Goal: Task Accomplishment & Management: Complete application form

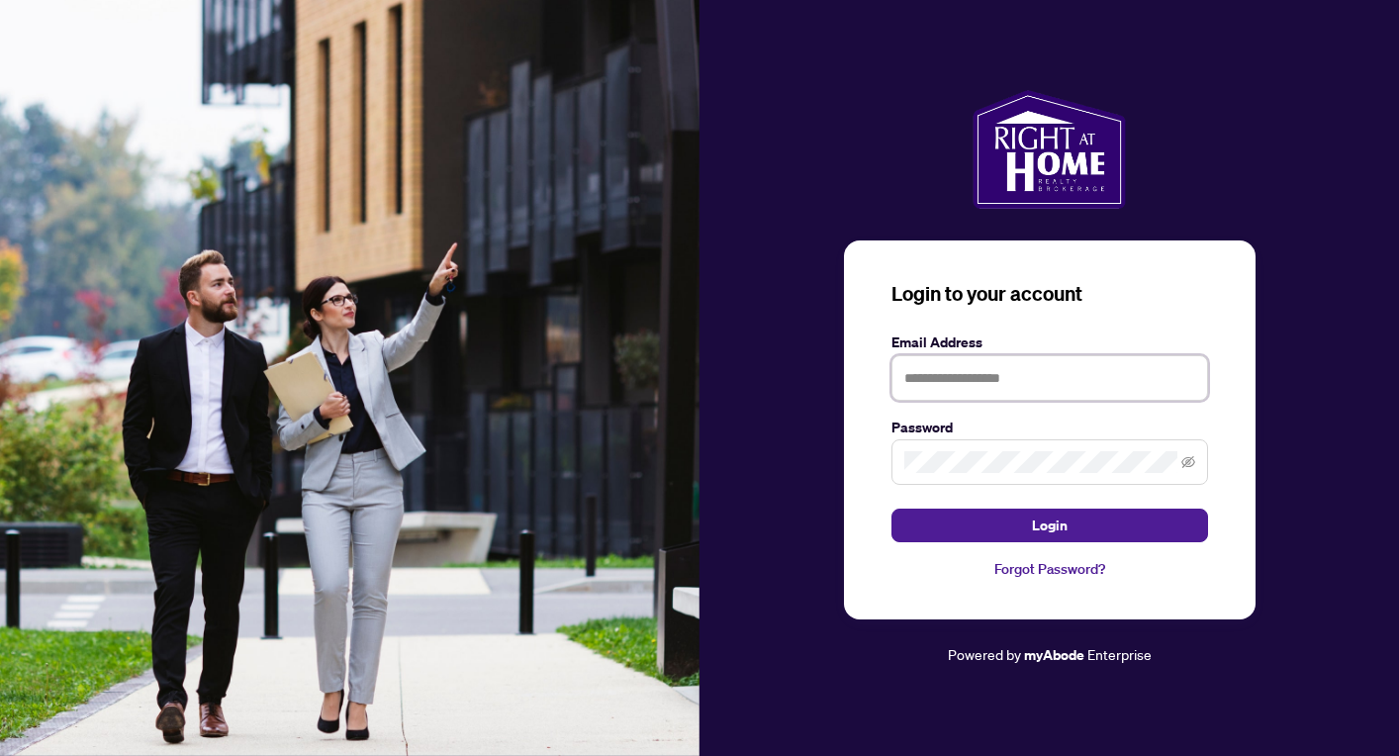
click at [1034, 378] on input "text" at bounding box center [1049, 378] width 317 height 46
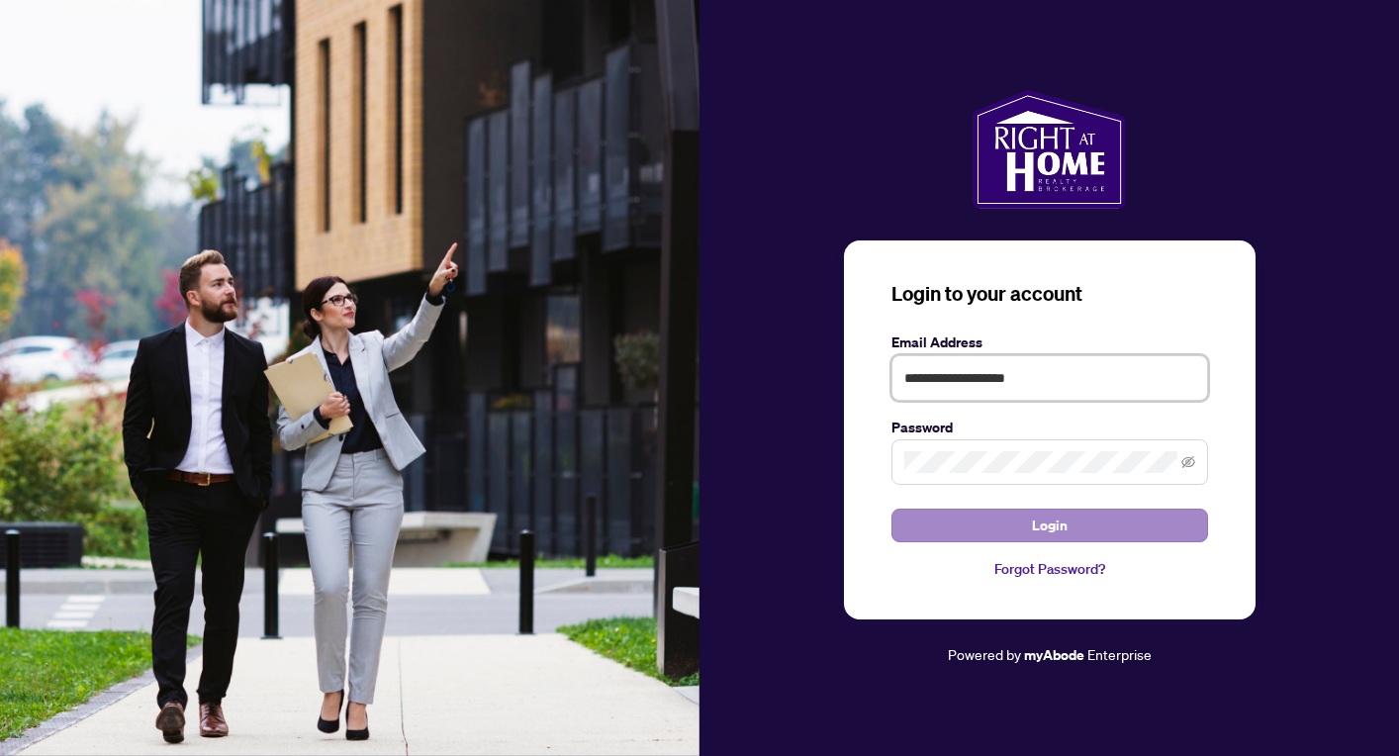
type input "**********"
click at [1046, 526] on span "Login" at bounding box center [1050, 525] width 36 height 32
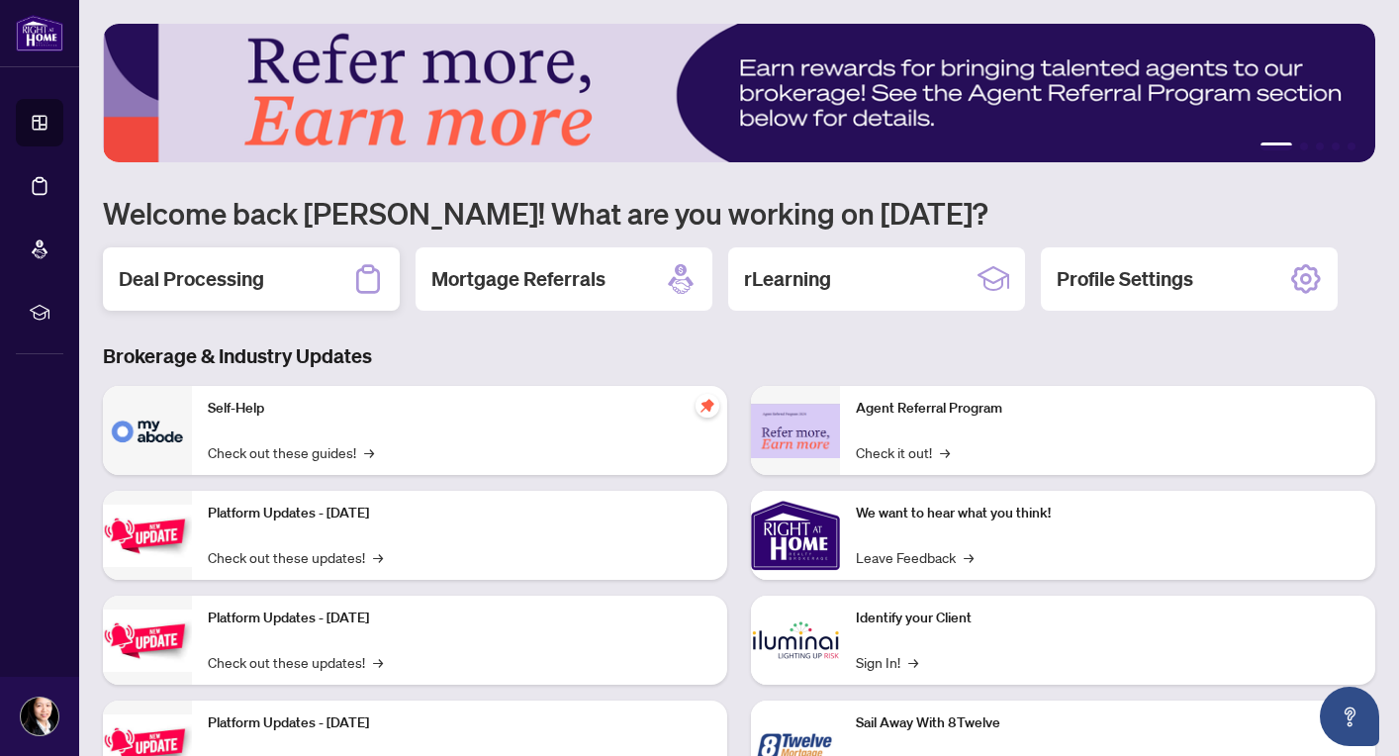
click at [182, 288] on h2 "Deal Processing" at bounding box center [191, 279] width 145 height 28
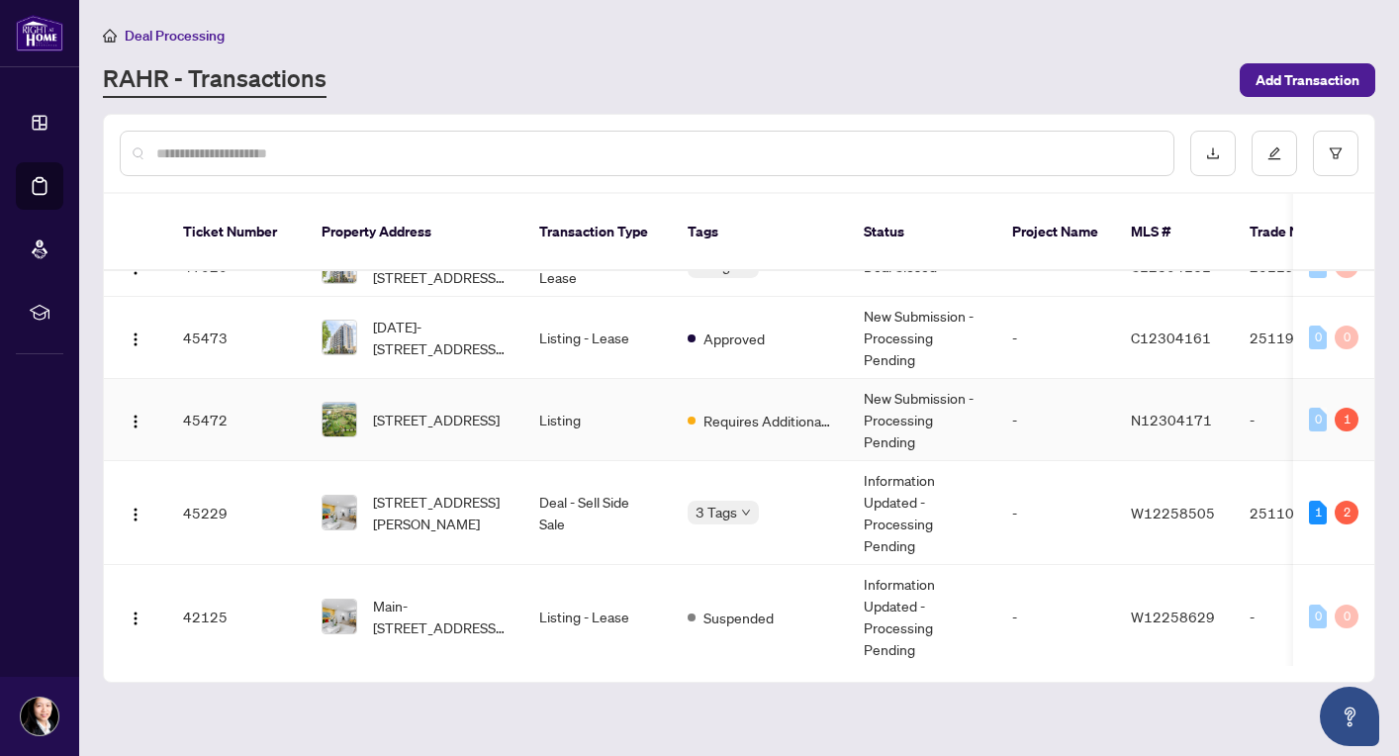
scroll to position [206, 0]
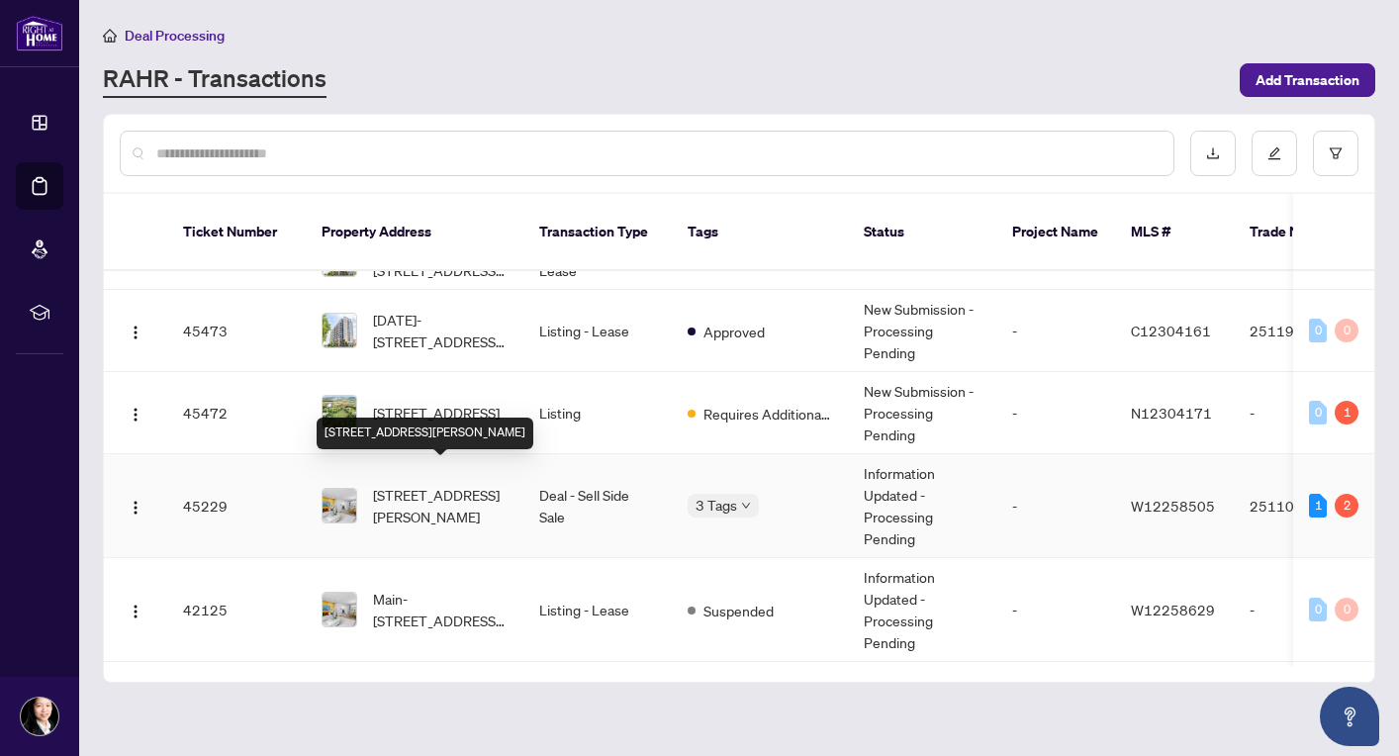
click at [404, 484] on span "2273 Munn's Ave, Oakville, Ontario L6H 3M4, Canada" at bounding box center [440, 506] width 135 height 44
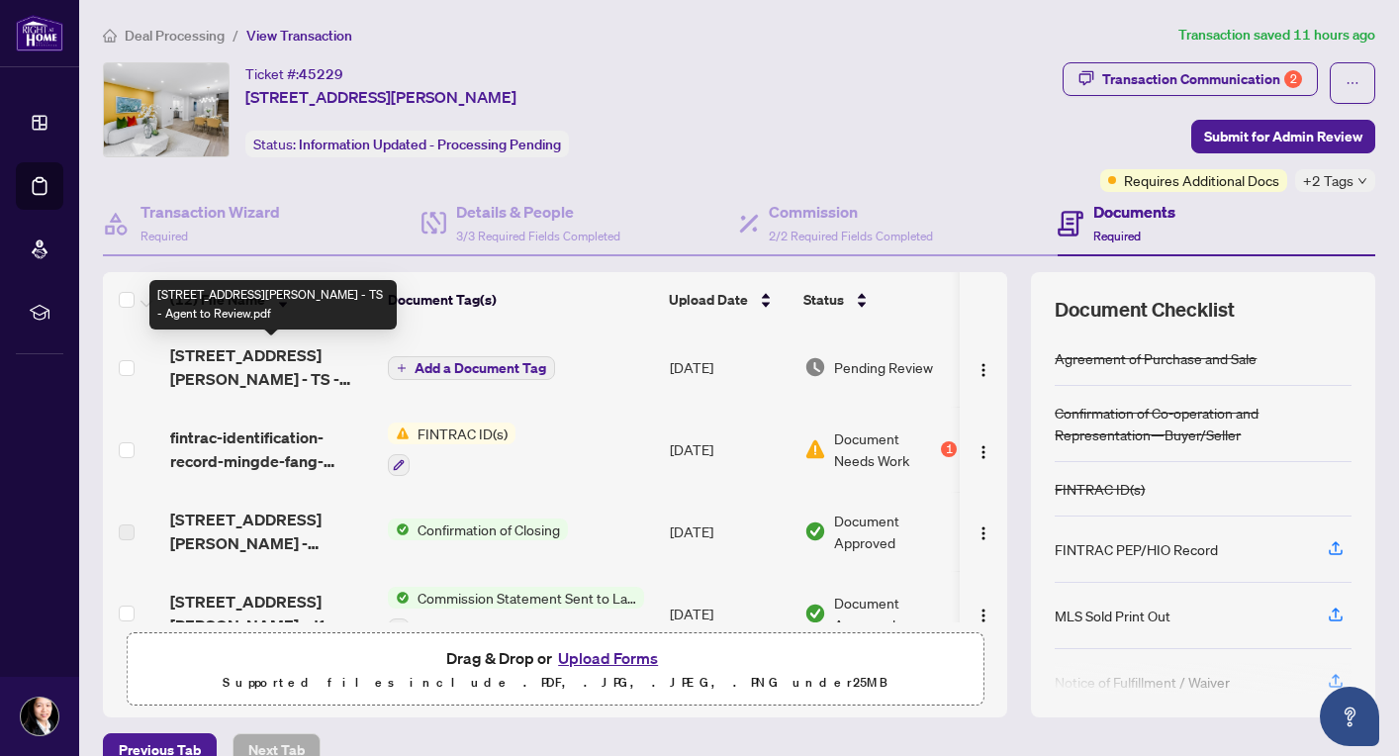
click at [317, 356] on span "2273 Munns Ave - TS - Agent to Review.pdf" at bounding box center [271, 366] width 202 height 47
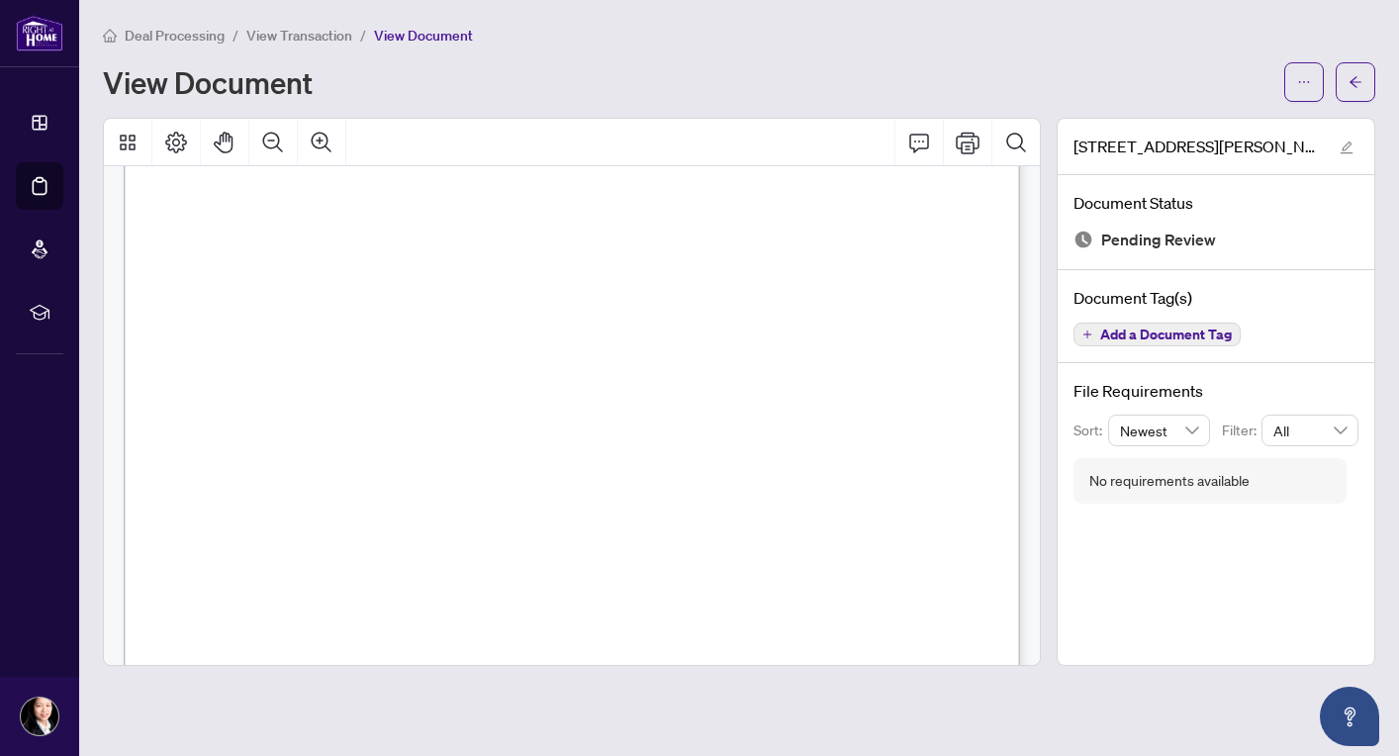
scroll to position [441, 0]
click at [1310, 87] on icon "ellipsis" at bounding box center [1304, 82] width 14 height 14
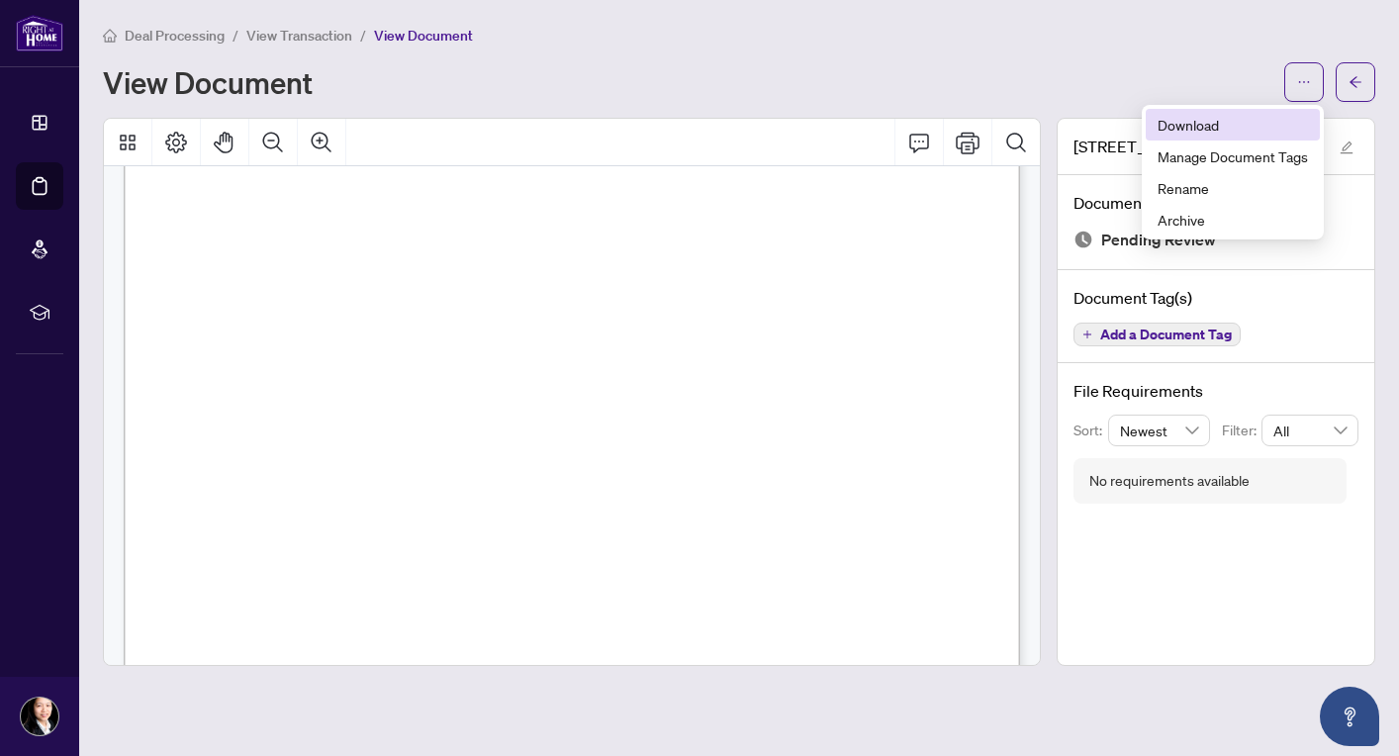
click at [1198, 122] on span "Download" at bounding box center [1232, 125] width 150 height 22
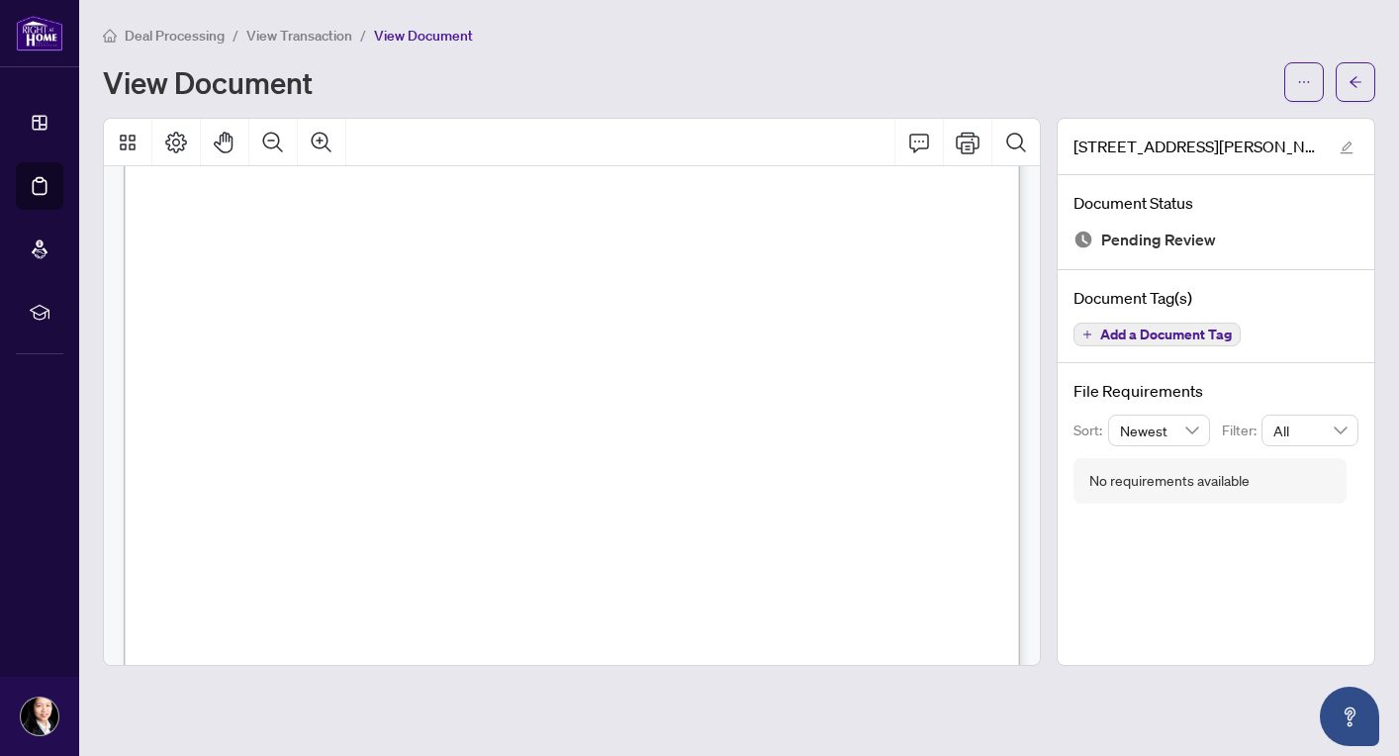
click at [252, 36] on span "View Transaction" at bounding box center [299, 36] width 106 height 18
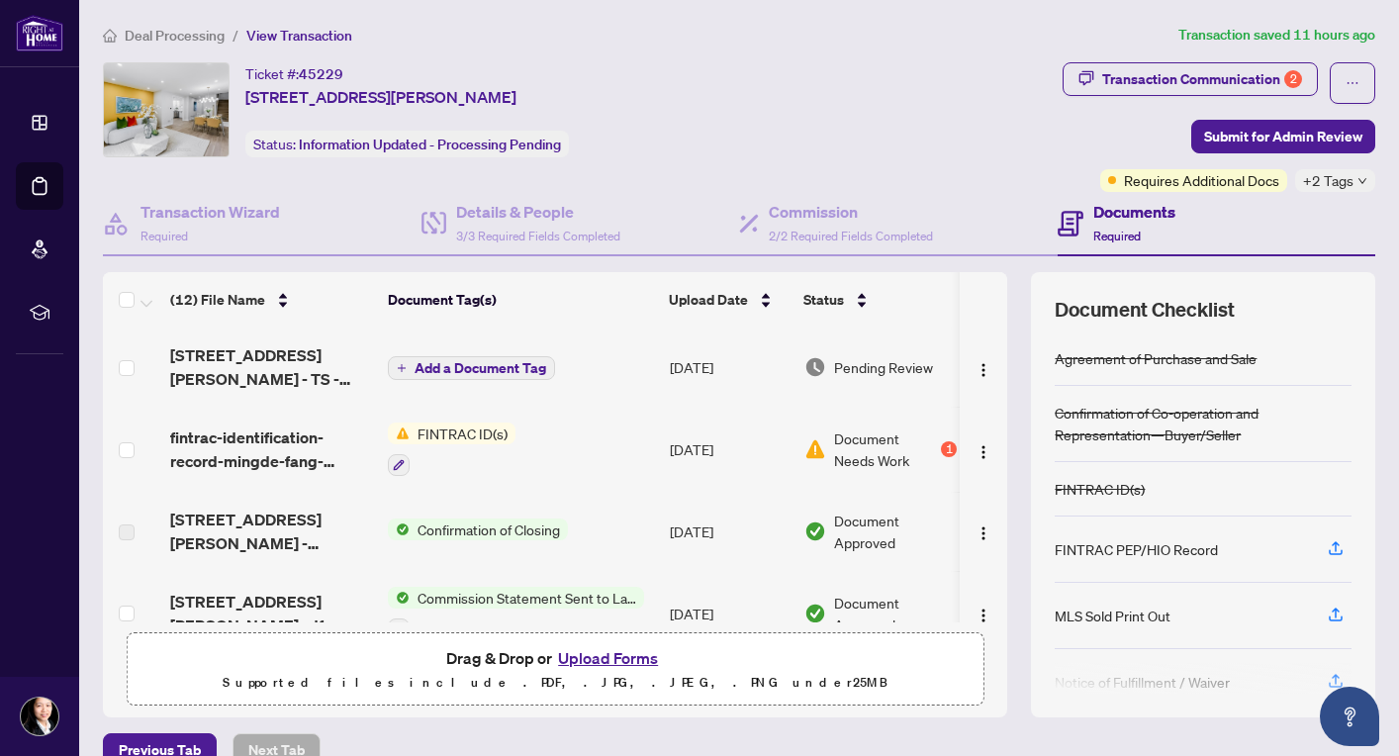
click at [603, 657] on button "Upload Forms" at bounding box center [608, 658] width 112 height 26
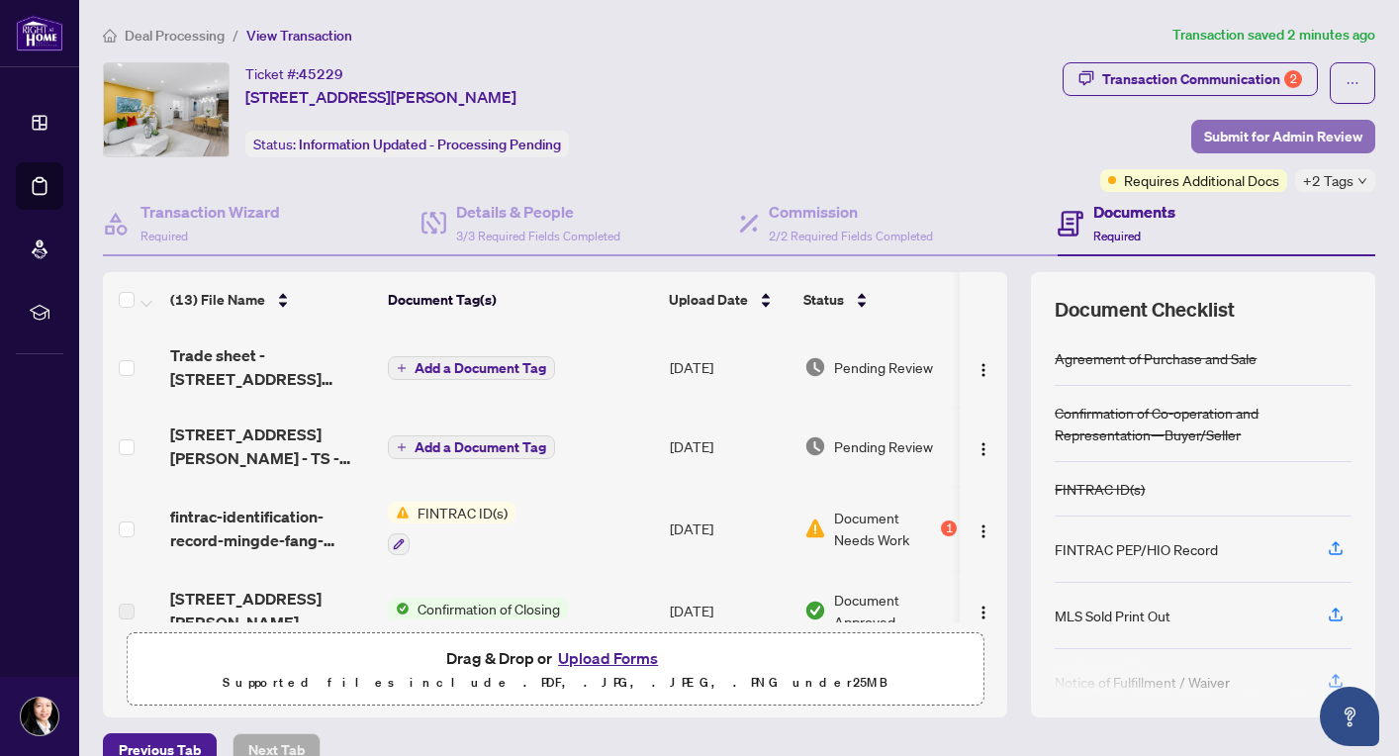
click at [1289, 139] on span "Submit for Admin Review" at bounding box center [1283, 137] width 158 height 32
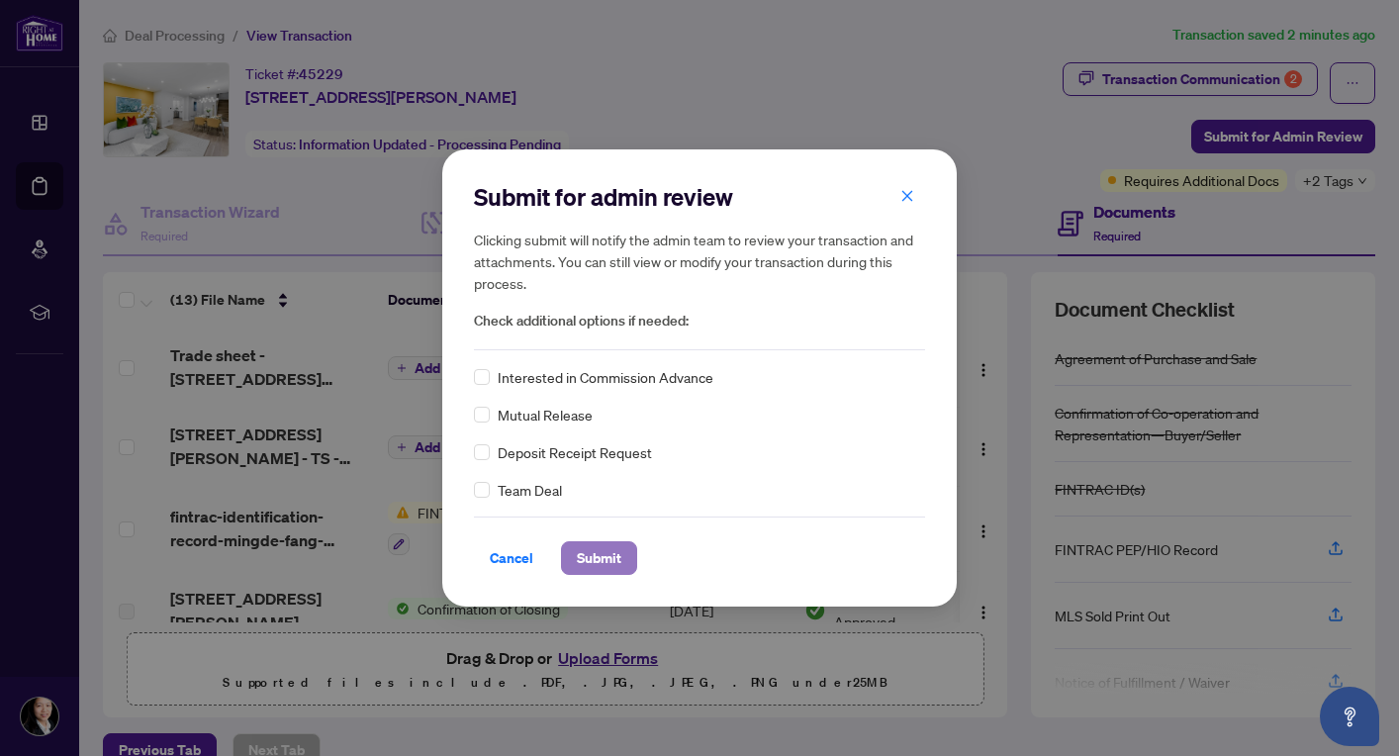
click at [606, 562] on span "Submit" at bounding box center [599, 558] width 45 height 32
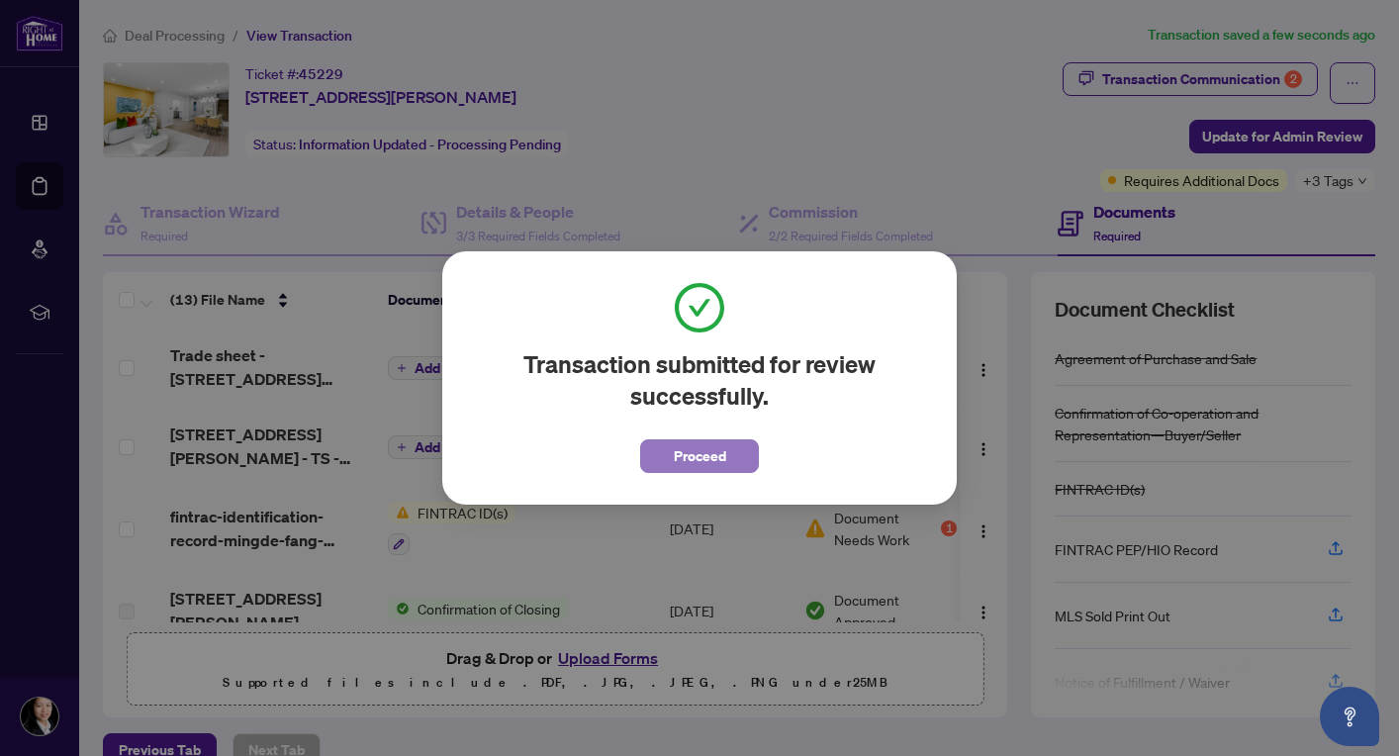
click at [663, 457] on button "Proceed" at bounding box center [699, 456] width 119 height 34
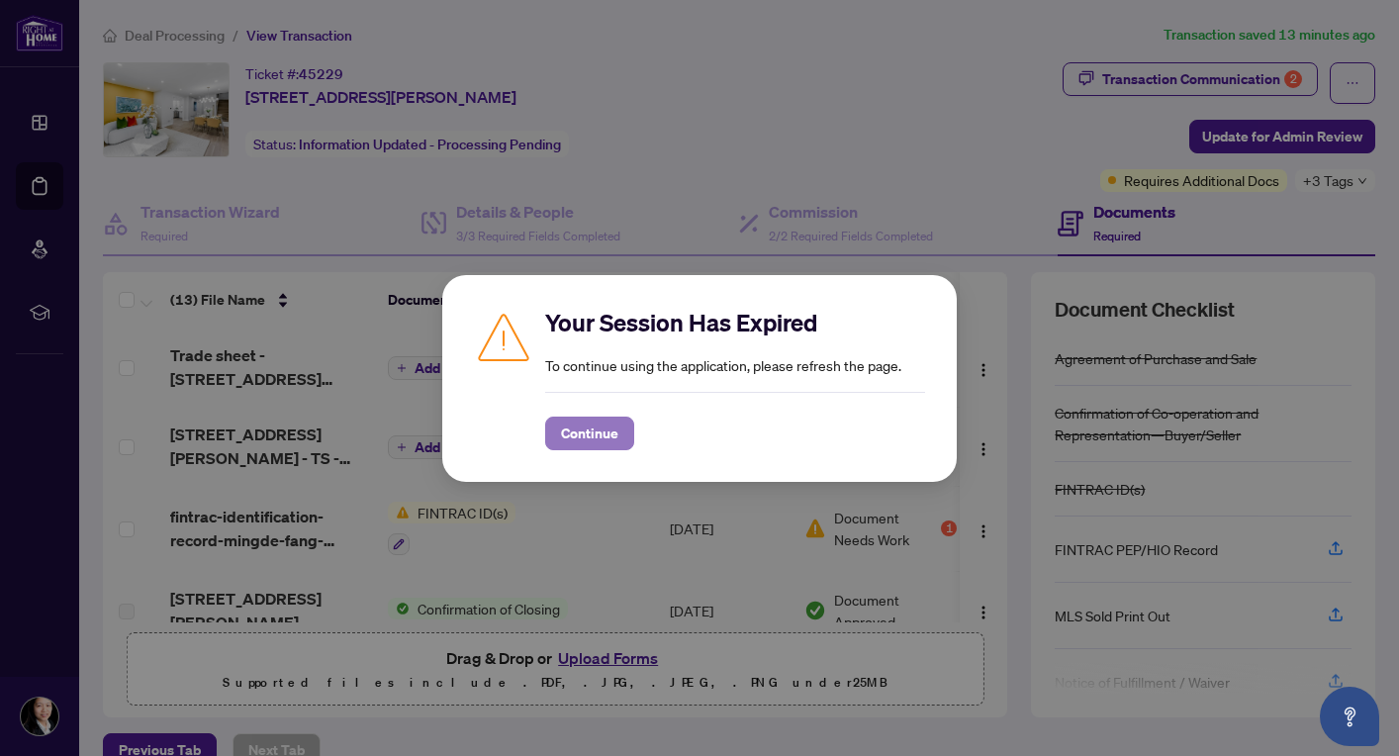
click at [594, 430] on span "Continue" at bounding box center [589, 433] width 57 height 32
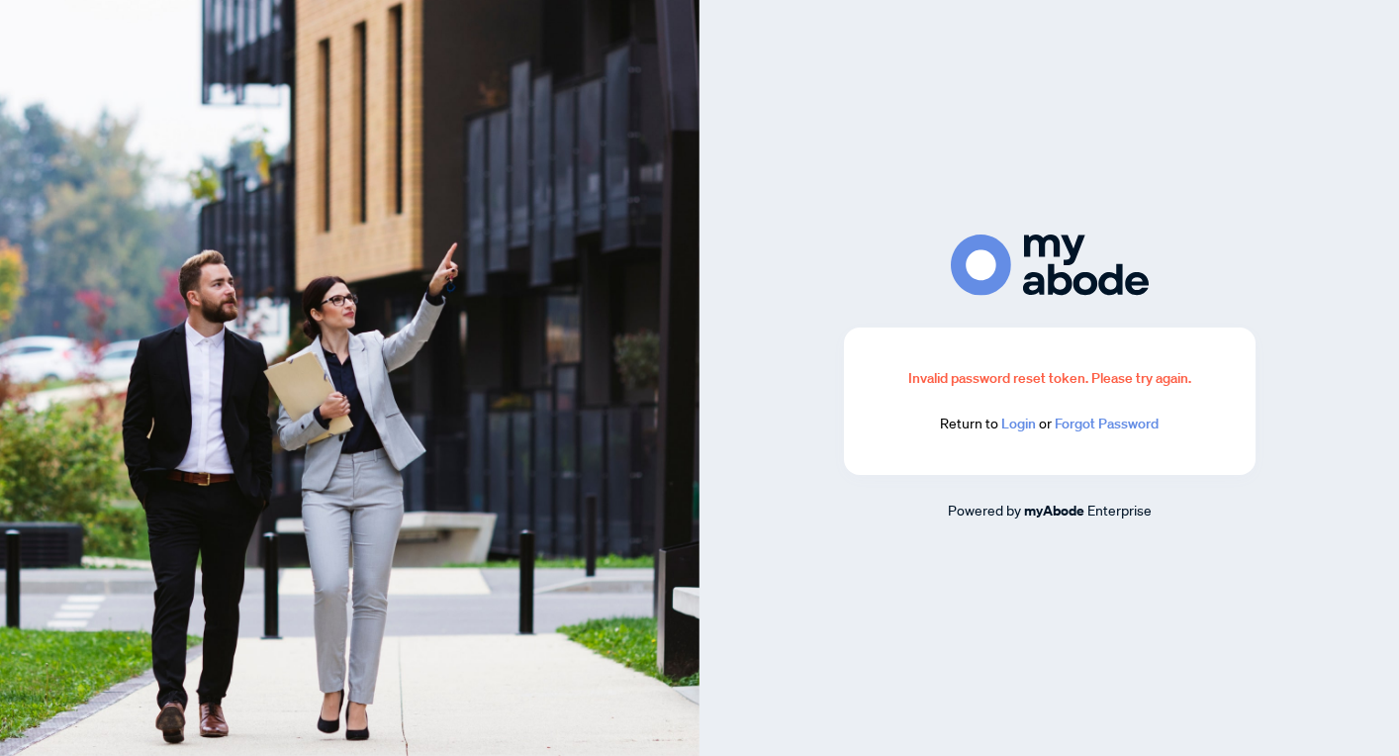
click at [1016, 423] on link "Login" at bounding box center [1018, 424] width 35 height 18
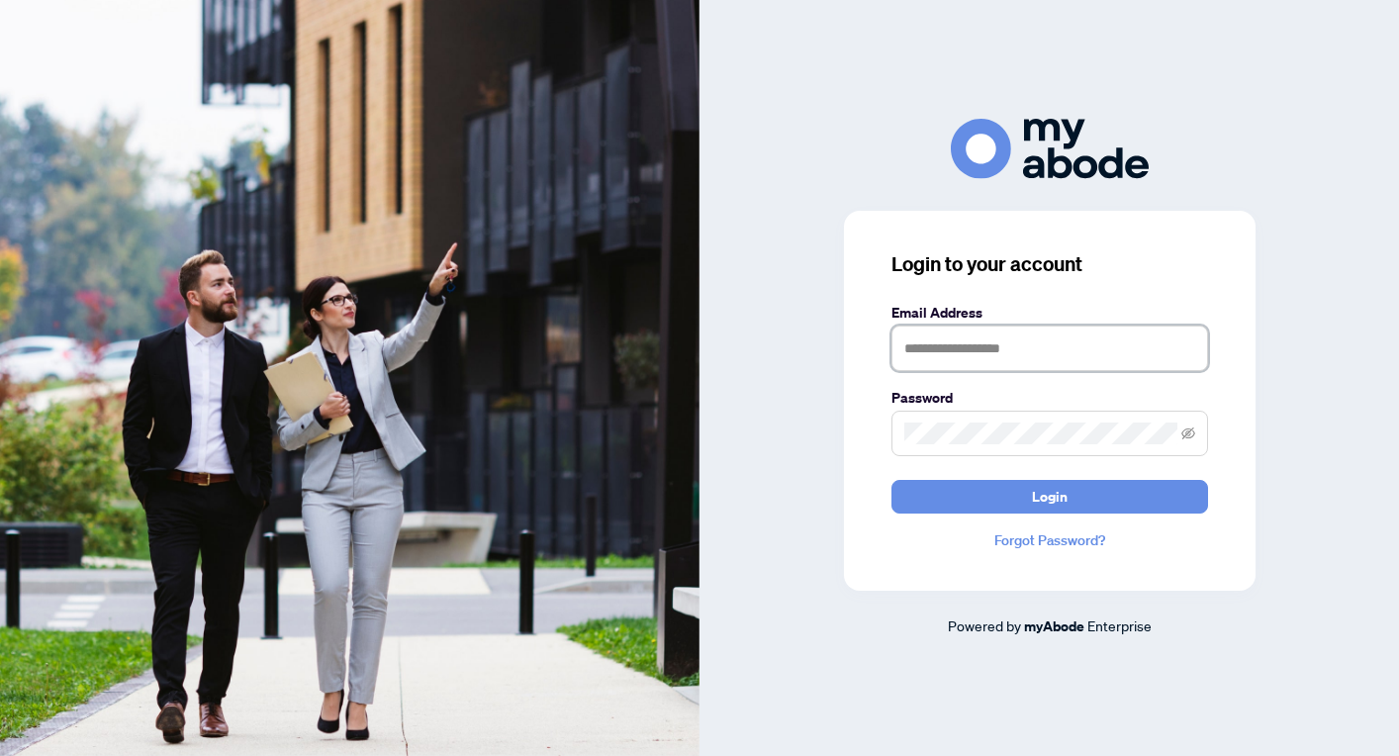
click at [967, 351] on input "text" at bounding box center [1049, 348] width 317 height 46
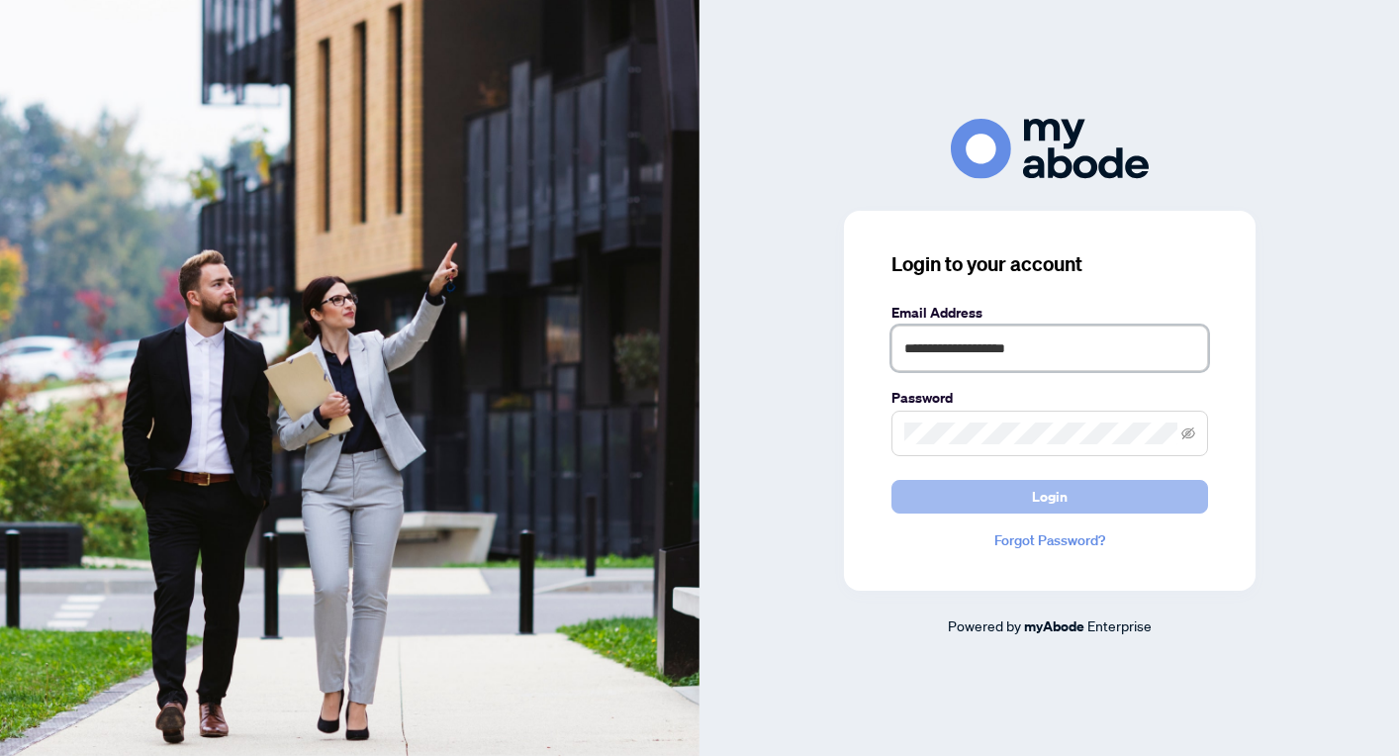
type input "**********"
click at [1029, 497] on button "Login" at bounding box center [1049, 497] width 317 height 34
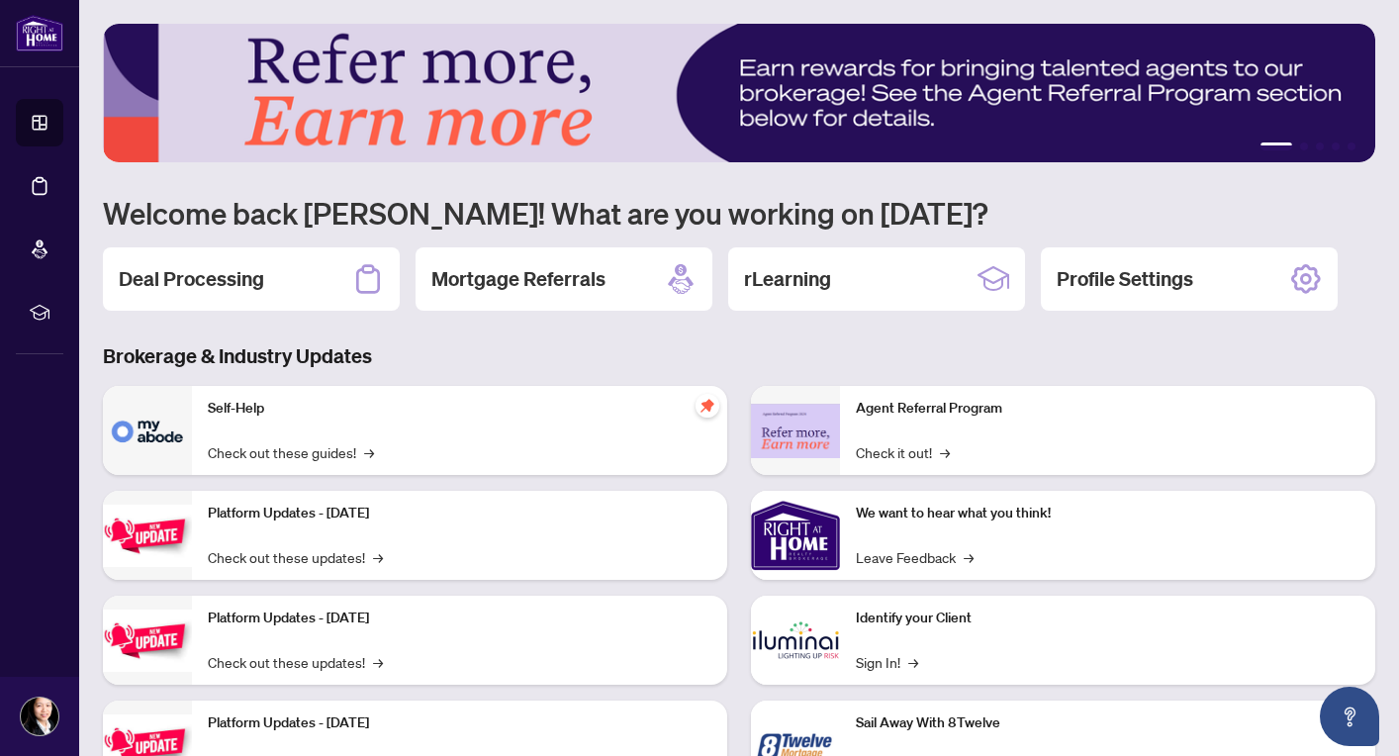
click at [812, 645] on img at bounding box center [795, 640] width 89 height 89
click at [889, 661] on link "Sign In! →" at bounding box center [887, 662] width 62 height 22
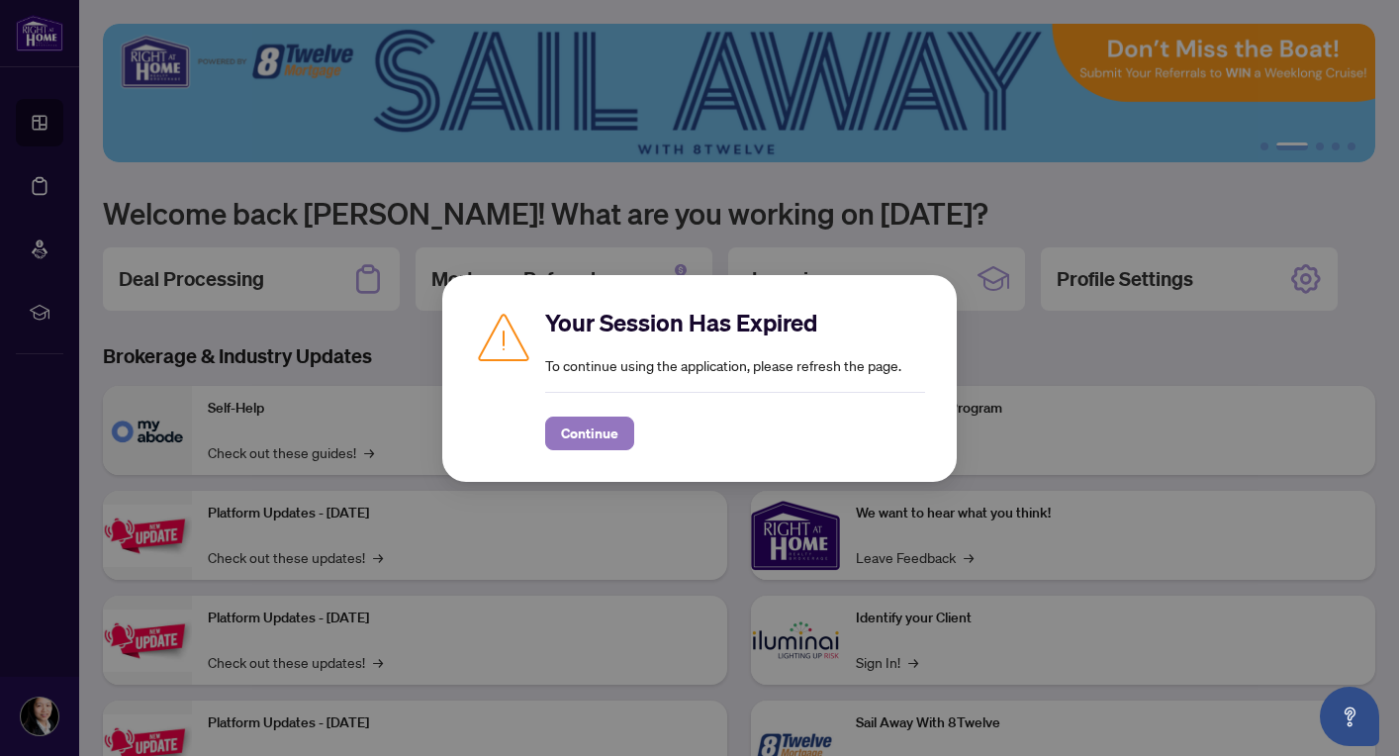
click at [590, 431] on span "Continue" at bounding box center [589, 433] width 57 height 32
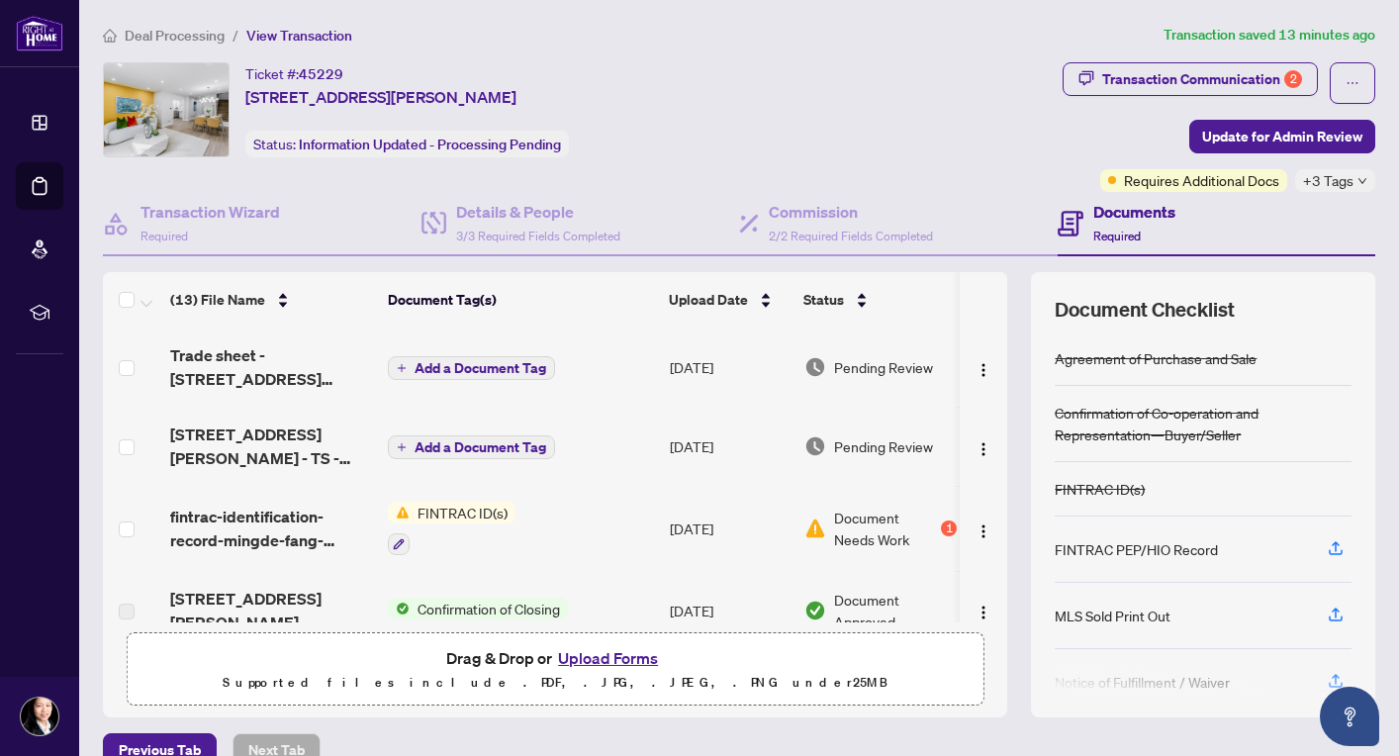
click at [632, 654] on button "Upload Forms" at bounding box center [608, 658] width 112 height 26
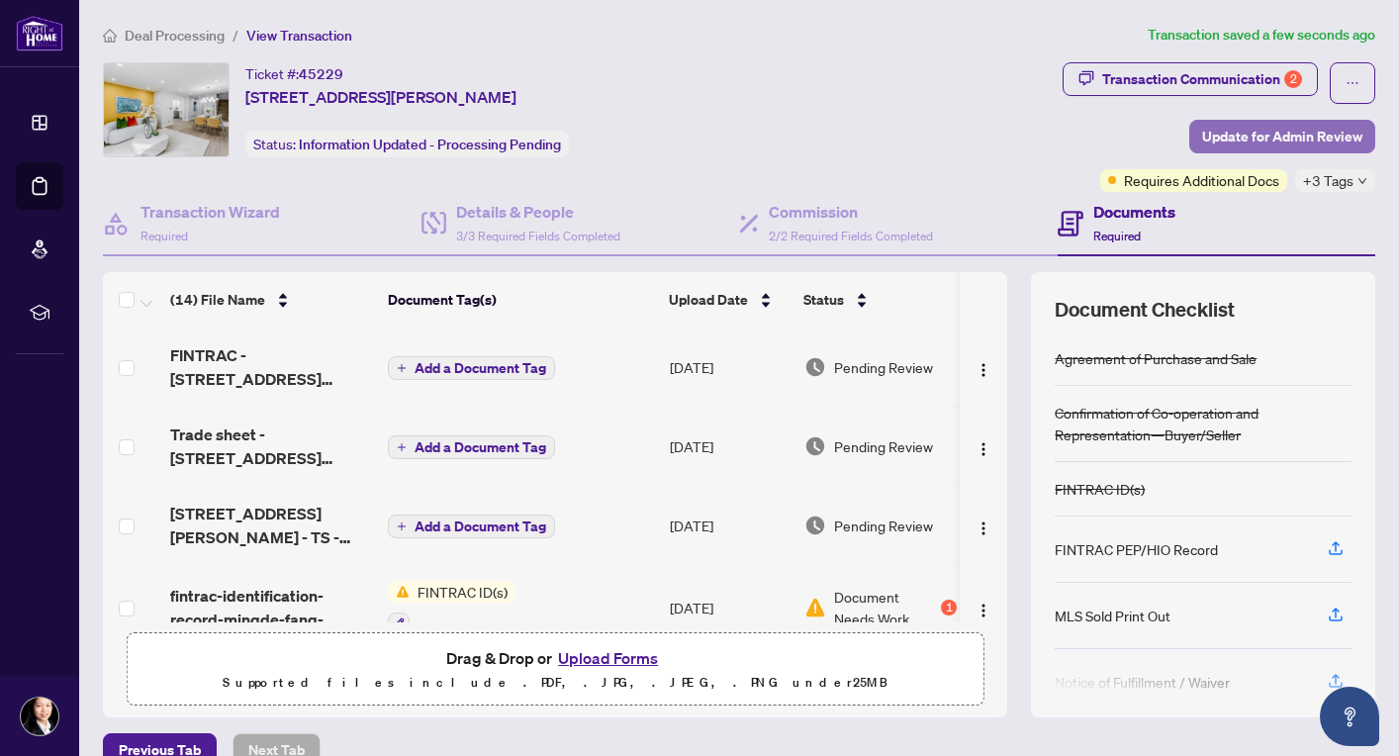
click at [1272, 135] on span "Update for Admin Review" at bounding box center [1282, 137] width 160 height 32
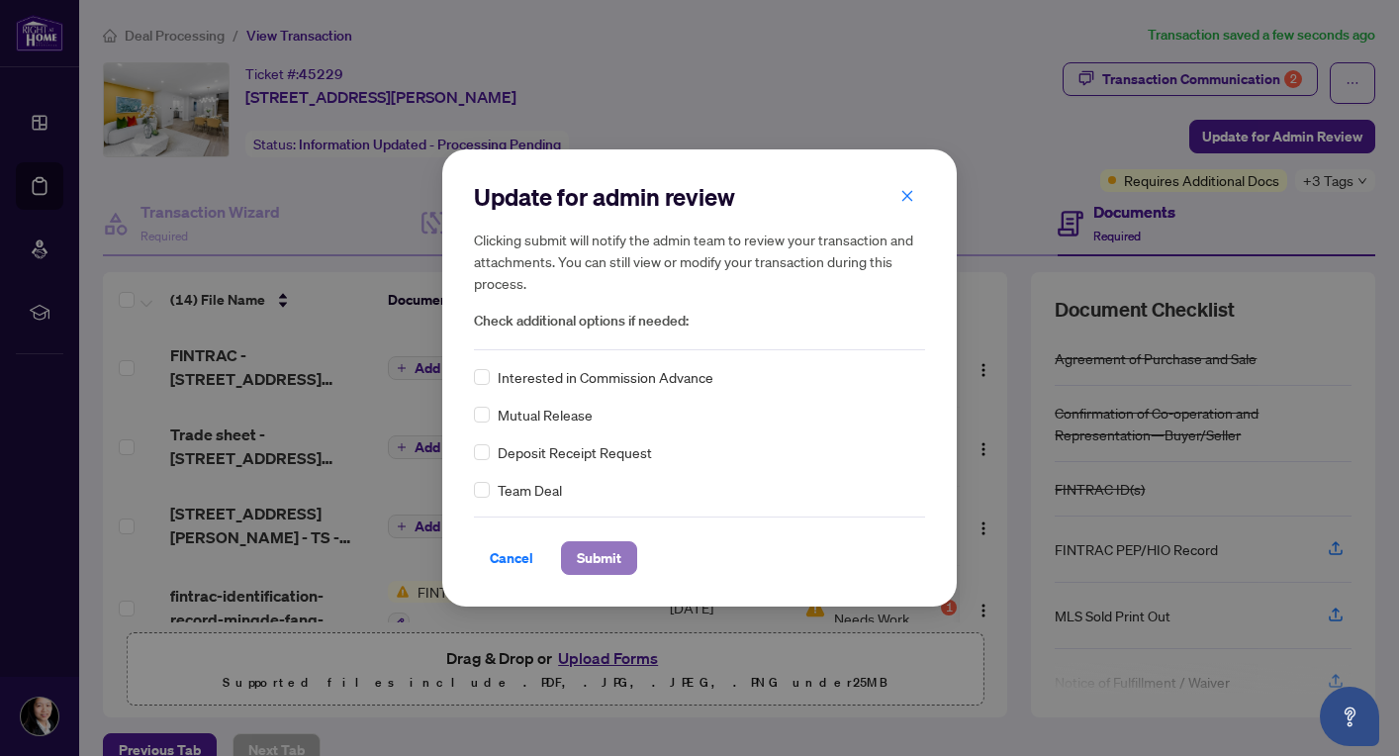
click at [594, 561] on span "Submit" at bounding box center [599, 558] width 45 height 32
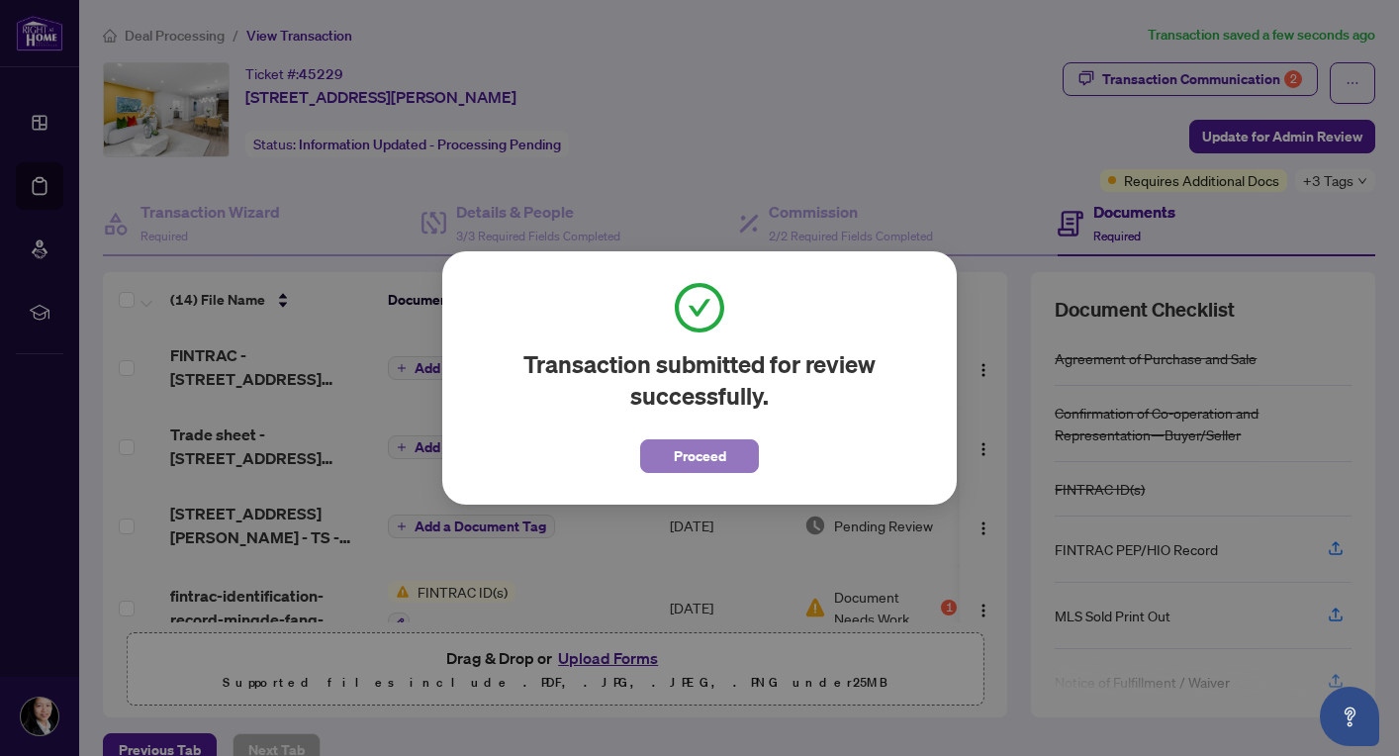
click at [727, 455] on button "Proceed" at bounding box center [699, 456] width 119 height 34
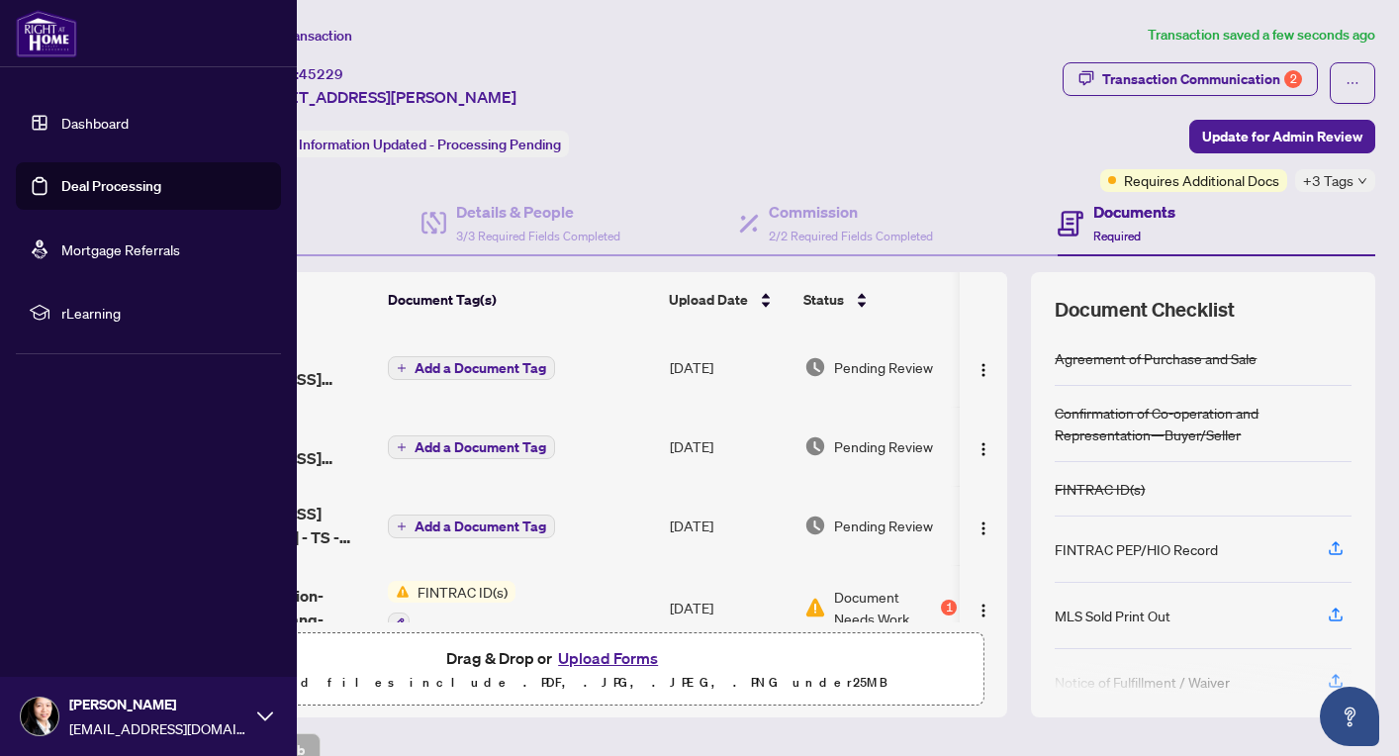
click at [42, 712] on img at bounding box center [40, 716] width 38 height 38
click at [95, 604] on span "Logout" at bounding box center [79, 599] width 45 height 32
